Goal: Information Seeking & Learning: Learn about a topic

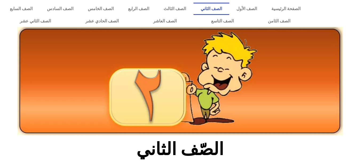
scroll to position [130, 0]
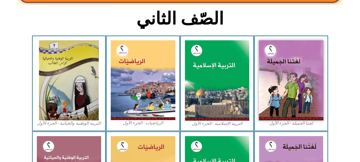
click at [150, 62] on img at bounding box center [143, 80] width 64 height 80
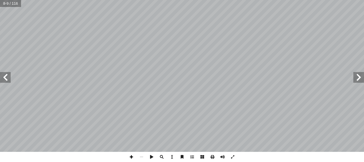
click at [130, 155] on span at bounding box center [131, 157] width 10 height 10
